Goal: Task Accomplishment & Management: Use online tool/utility

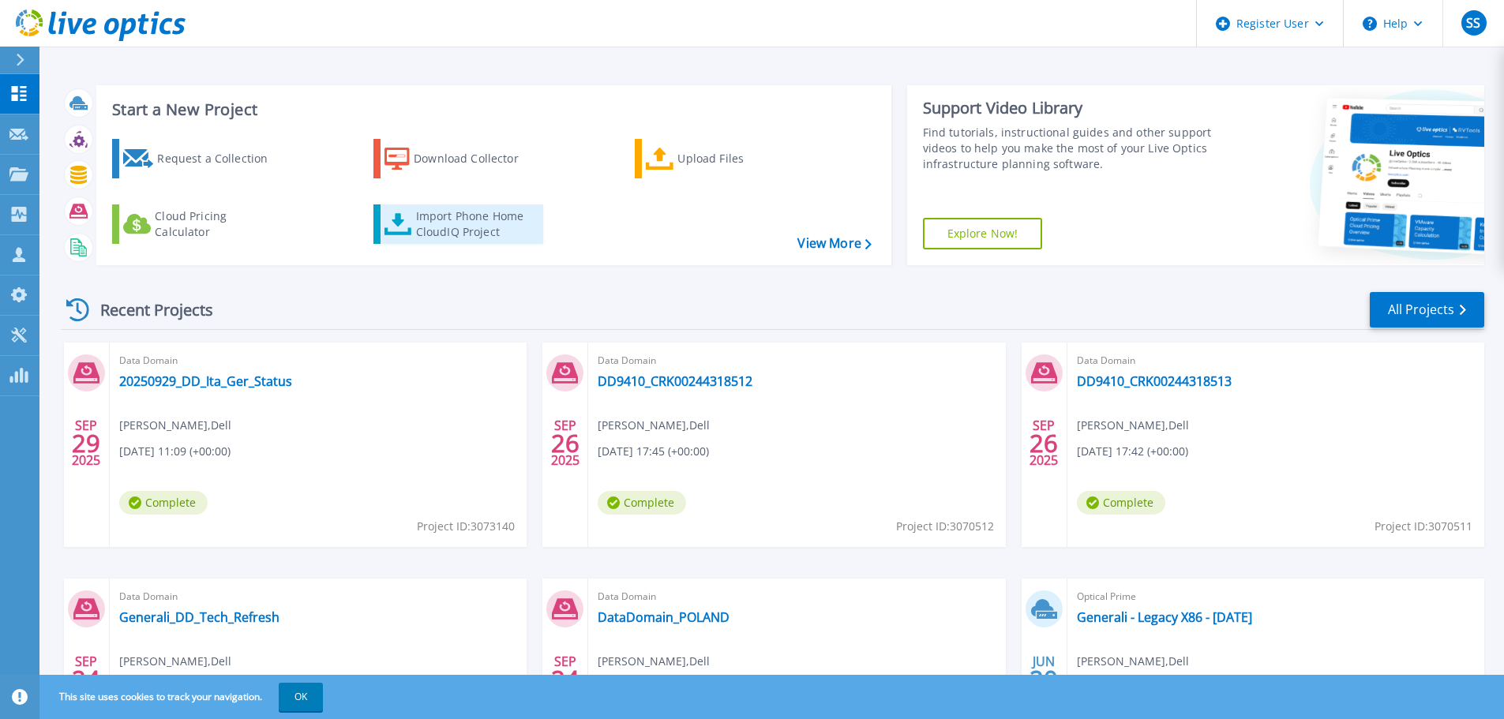
click at [429, 231] on div "Import Phone Home CloudIQ Project" at bounding box center [477, 224] width 123 height 32
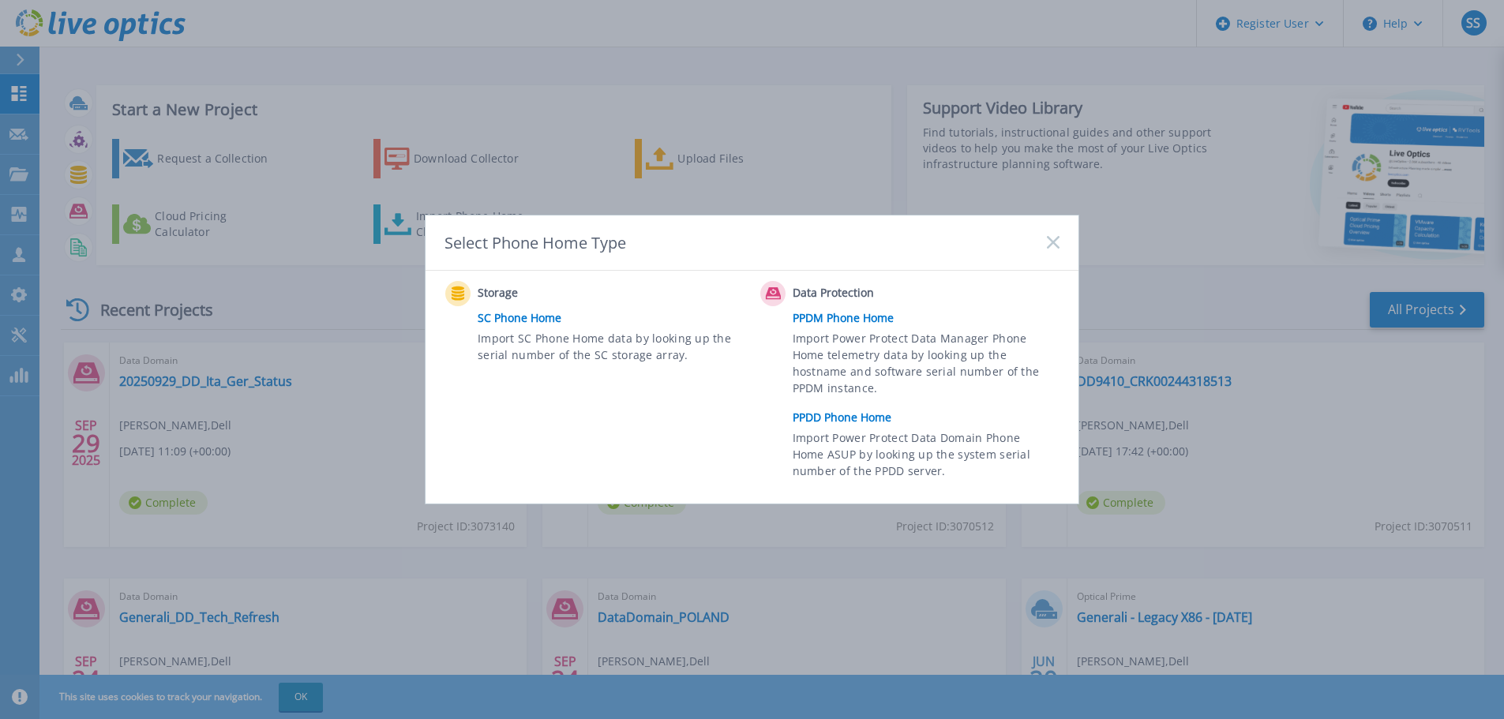
click at [826, 424] on link "PPDD Phone Home" at bounding box center [930, 418] width 275 height 24
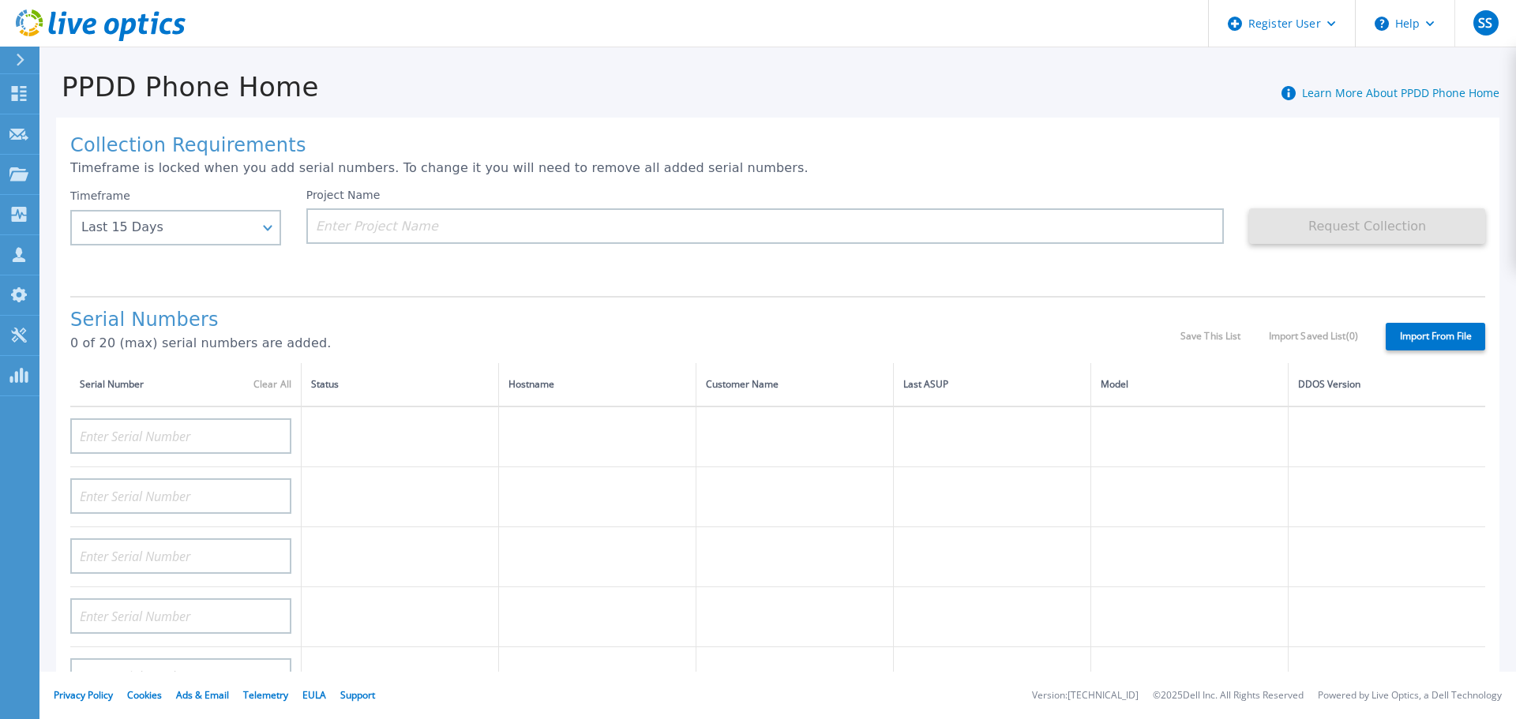
click at [1431, 336] on label "Import From File" at bounding box center [1434, 337] width 99 height 28
click at [0, 0] on input "Import From File" at bounding box center [0, 0] width 0 height 0
type input "CKM01204906096"
type input "CKM01204905615"
type input "CKM01210307280"
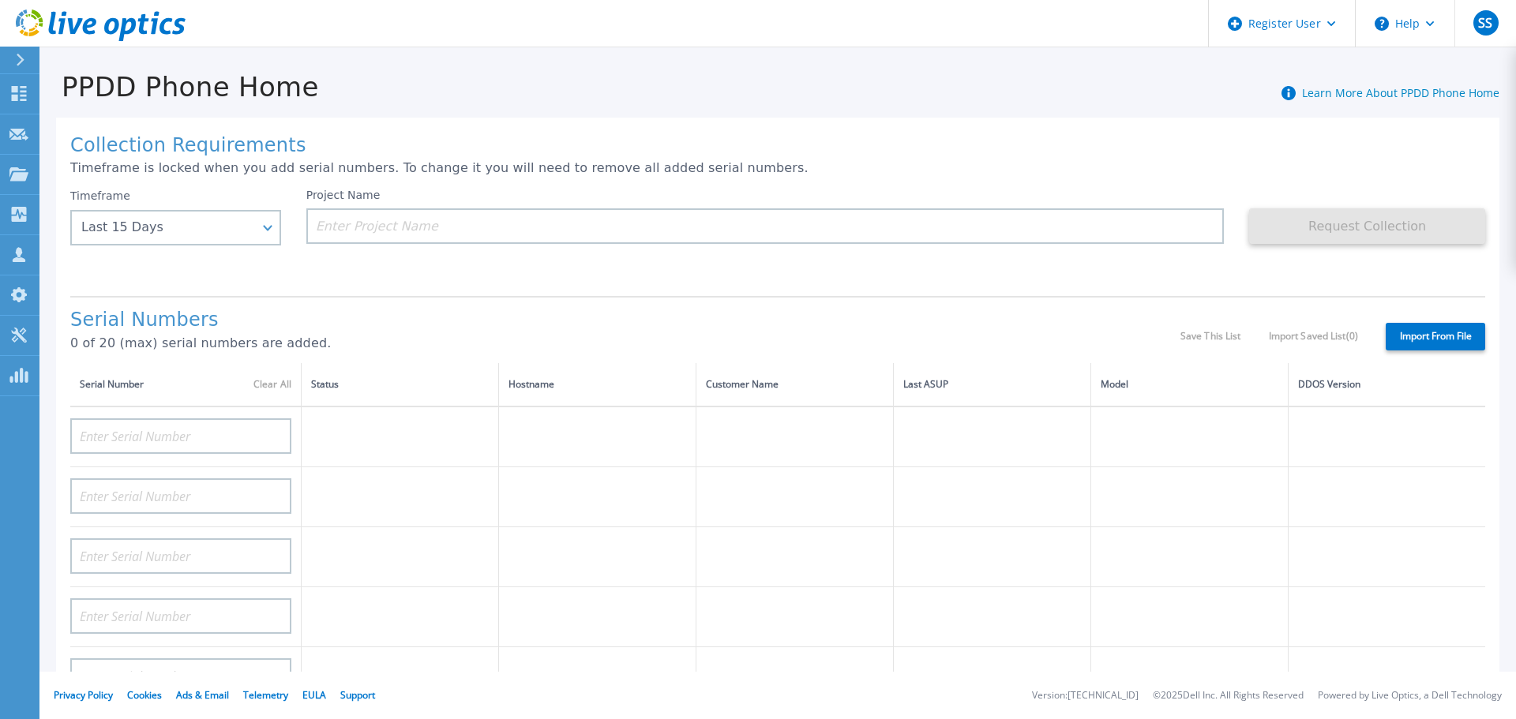
type input "CKM01210307277"
type input "CKM01212405737"
type input "CKM01212405733"
type input "CKM01212505036"
type input "CKM01212505037"
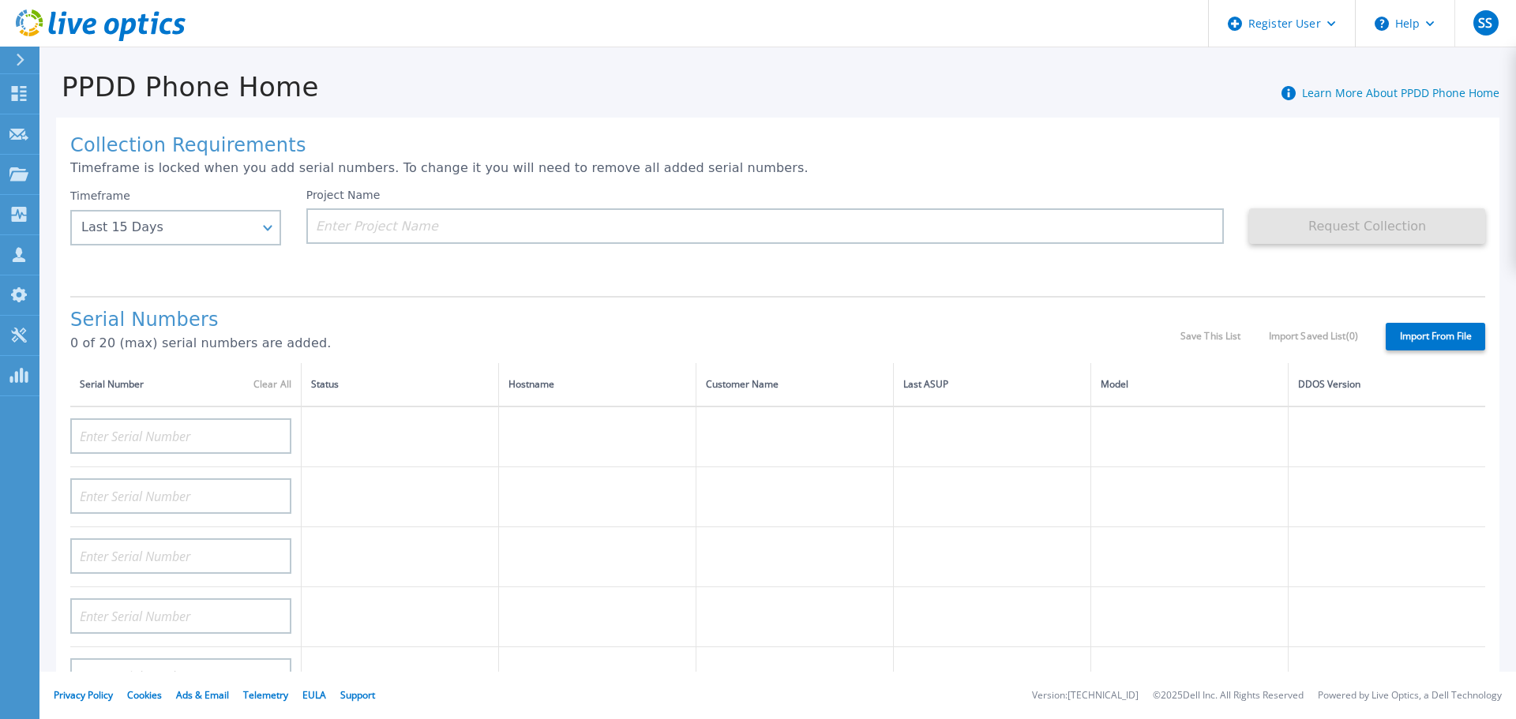
type input "CRK00231717775"
type input "CRK00231717778"
type input "CRK00244318514"
type input "CRK00244318478"
type input "CRK00244318512"
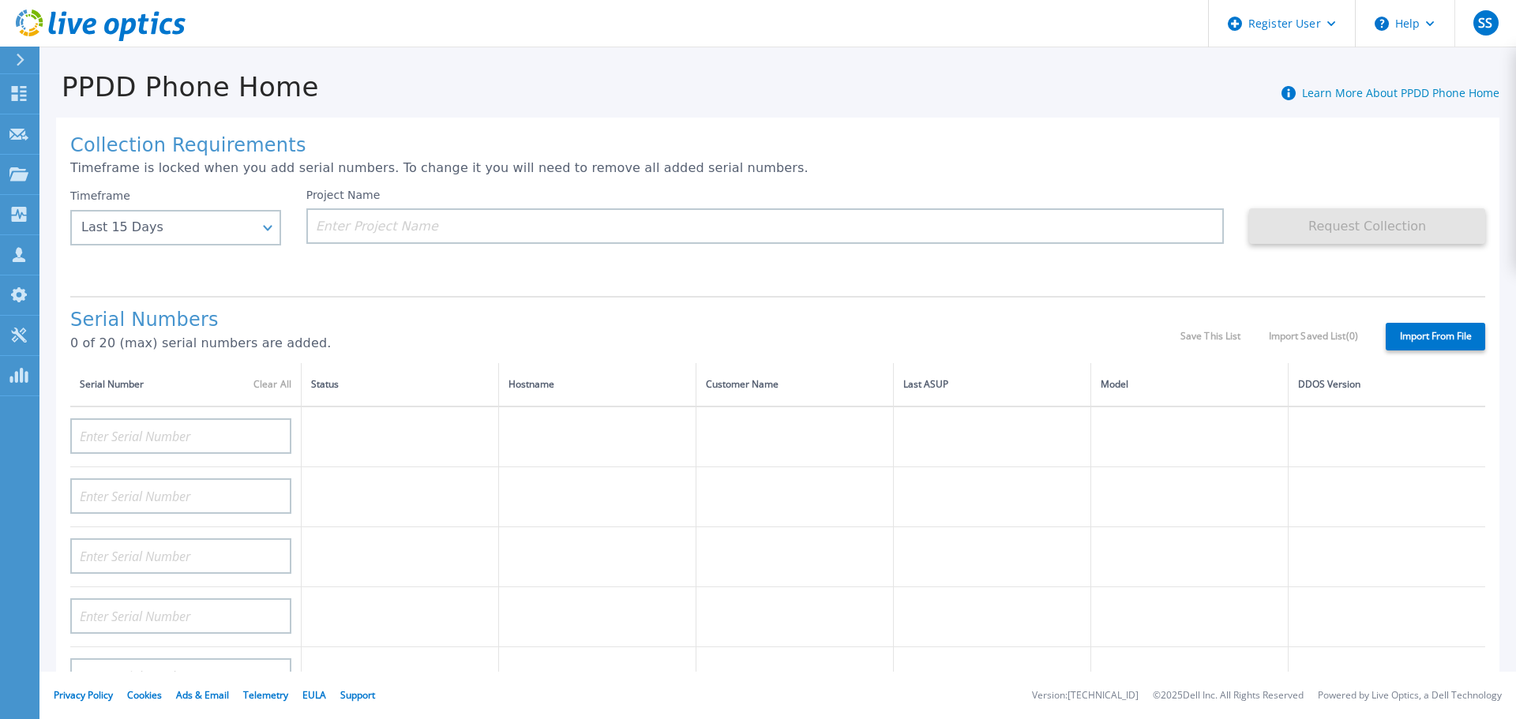
type input "CRK00244317706"
type input "CRK00244317708"
type input "CRK00244317710"
type input "CRK00244317711"
type input "CRK00244317704"
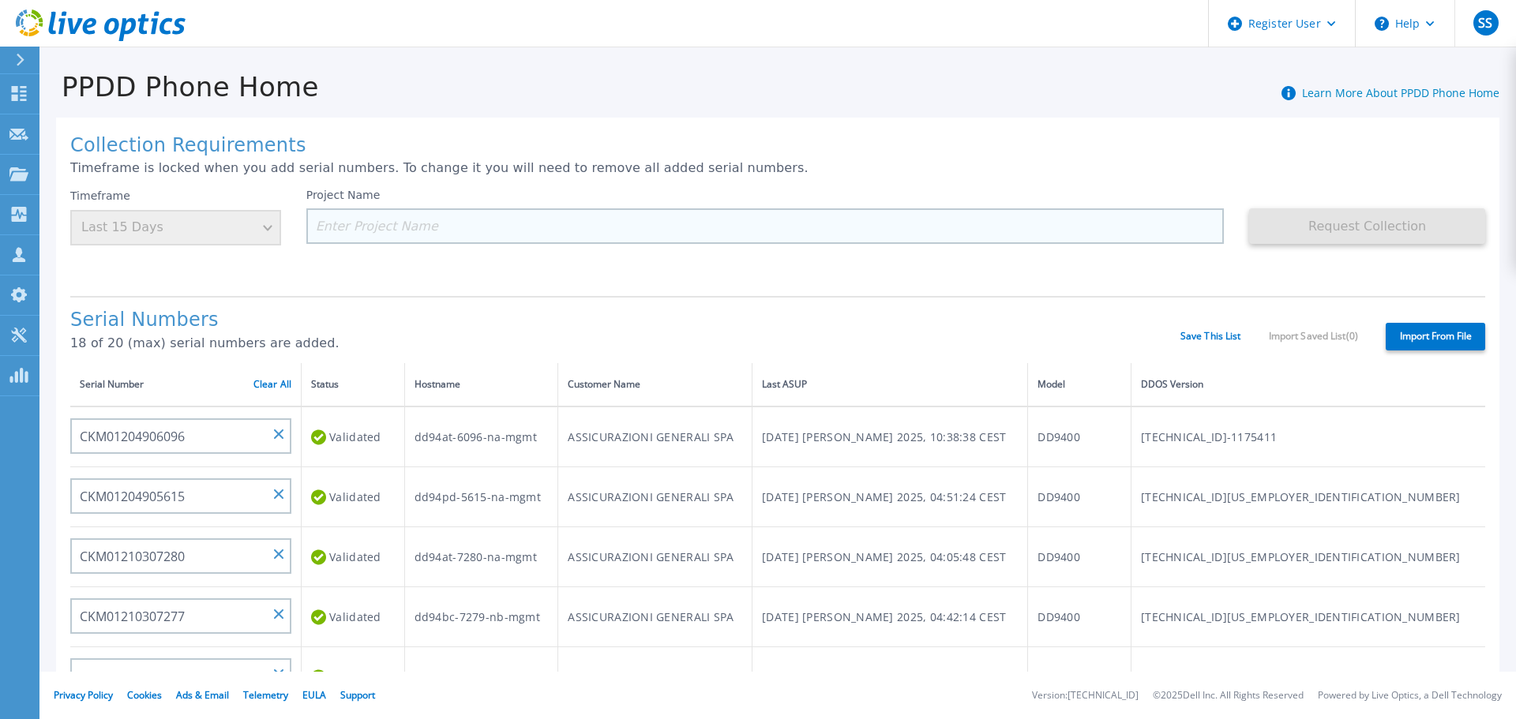
click at [464, 224] on input at bounding box center [765, 226] width 918 height 36
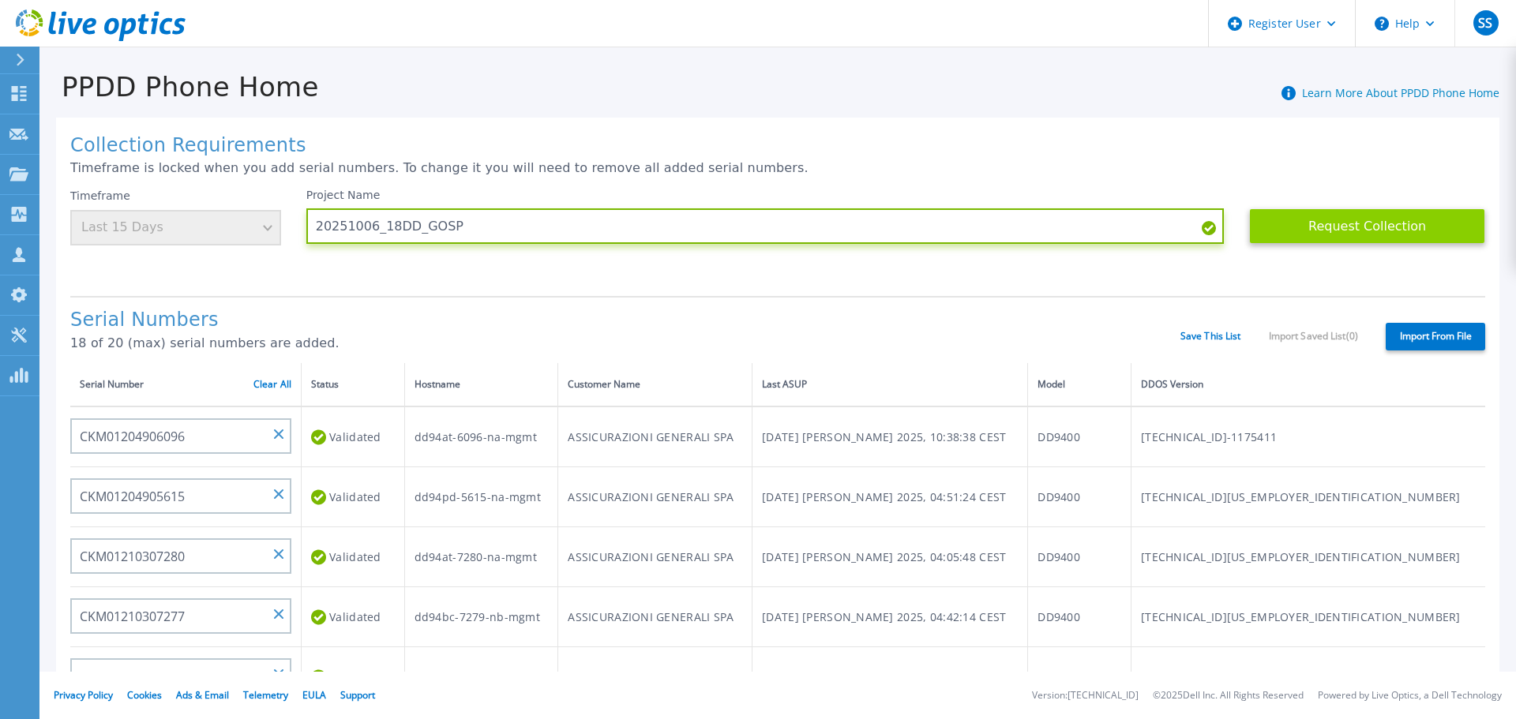
type input "20251006_18DD_GOSP"
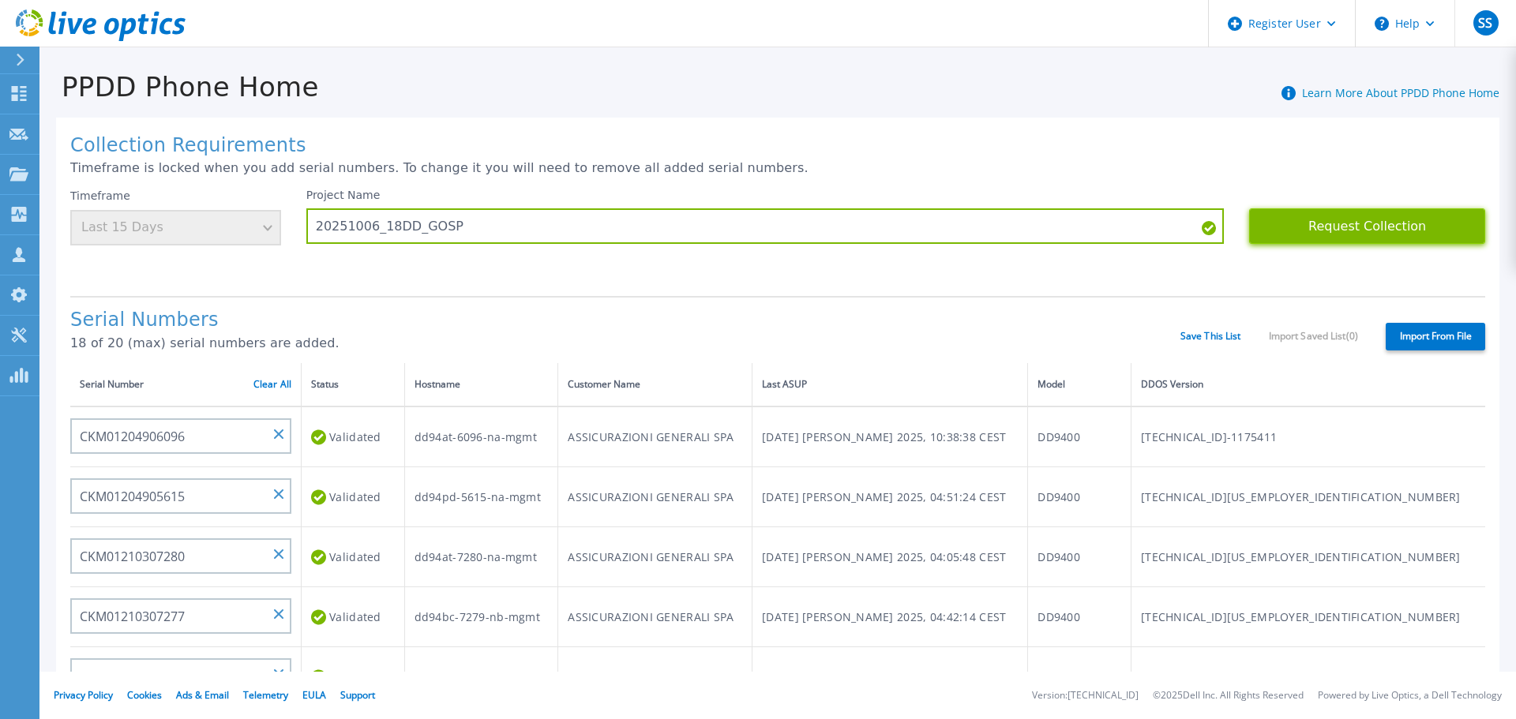
click at [1314, 230] on button "Request Collection" at bounding box center [1367, 226] width 236 height 36
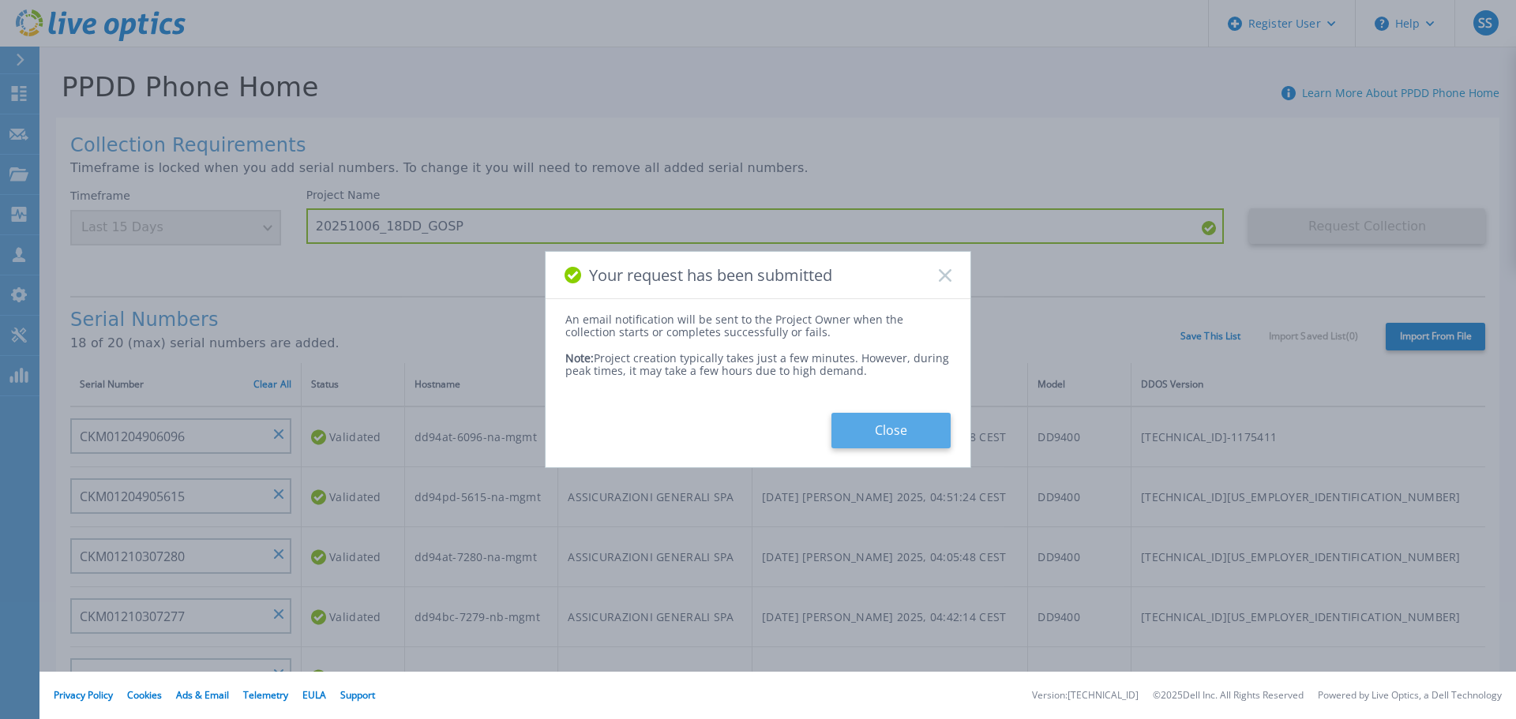
click at [894, 425] on button "Close" at bounding box center [890, 431] width 119 height 36
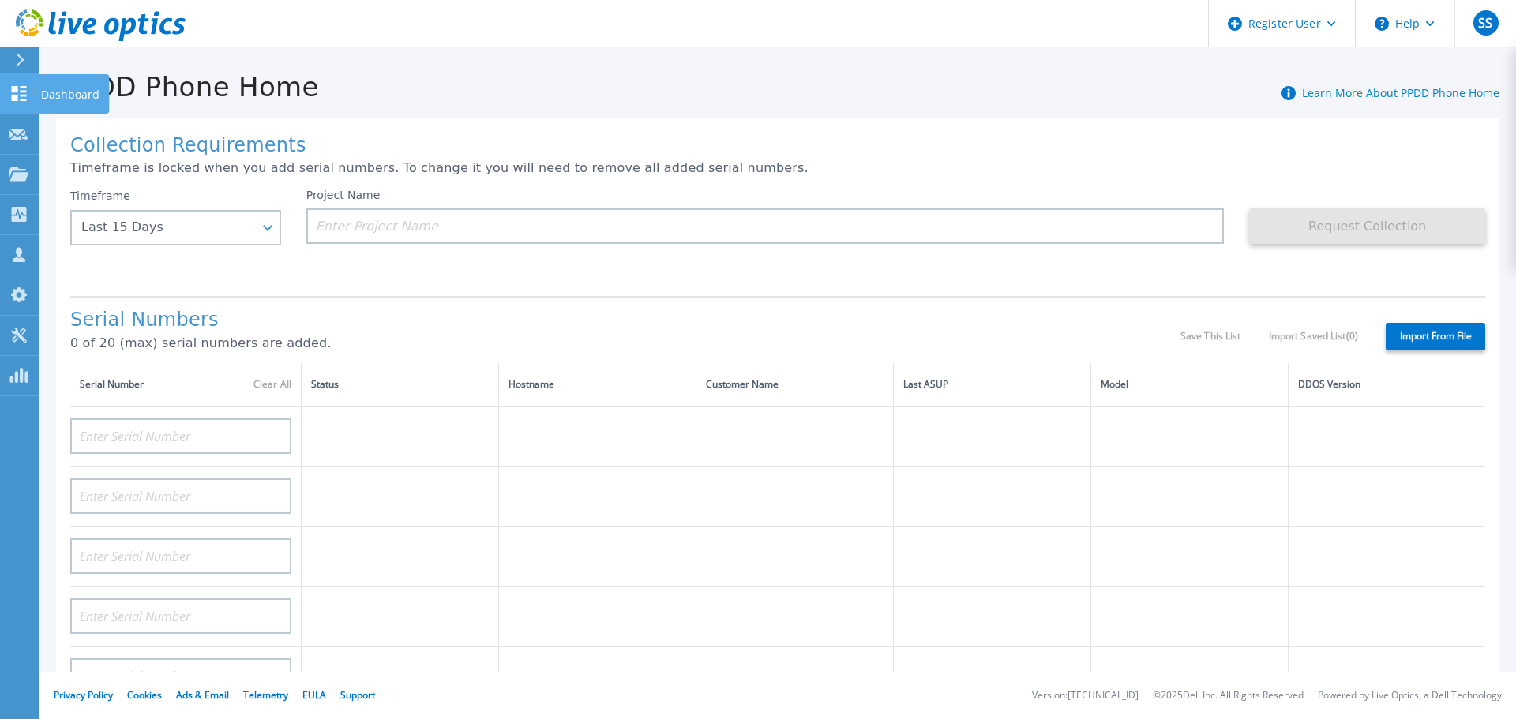
click at [13, 87] on icon at bounding box center [19, 93] width 15 height 15
